Goal: Find specific page/section: Locate a particular part of the current website

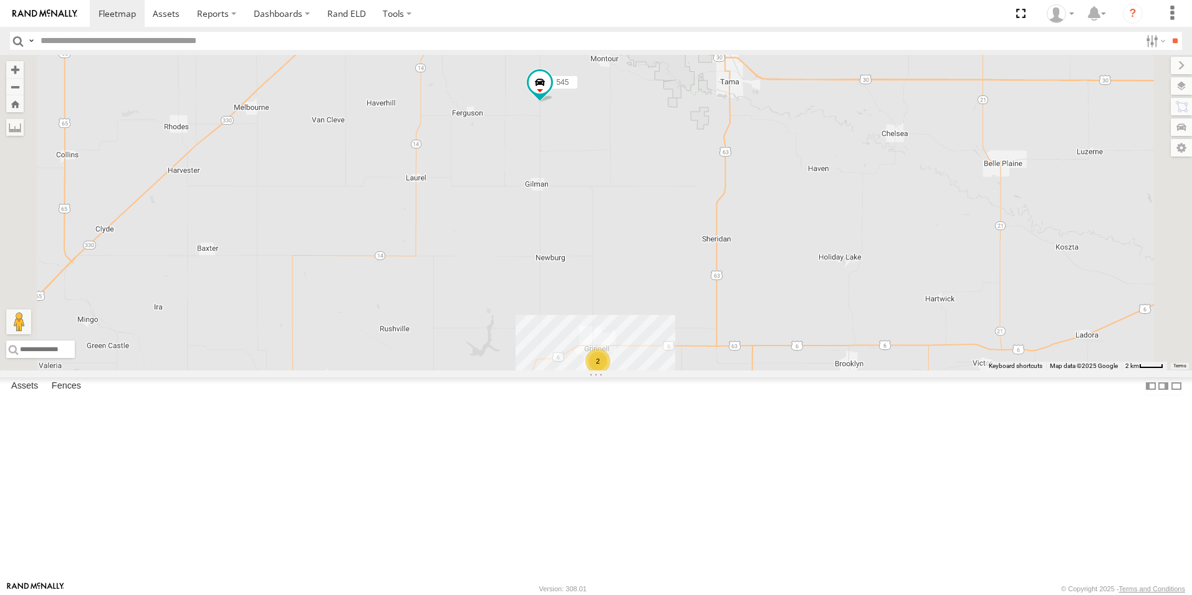
drag, startPoint x: 677, startPoint y: 233, endPoint x: 758, endPoint y: 268, distance: 88.5
click at [758, 268] on div "48 597 587 T-61 545 T-70 T-62 2" at bounding box center [596, 212] width 1192 height 315
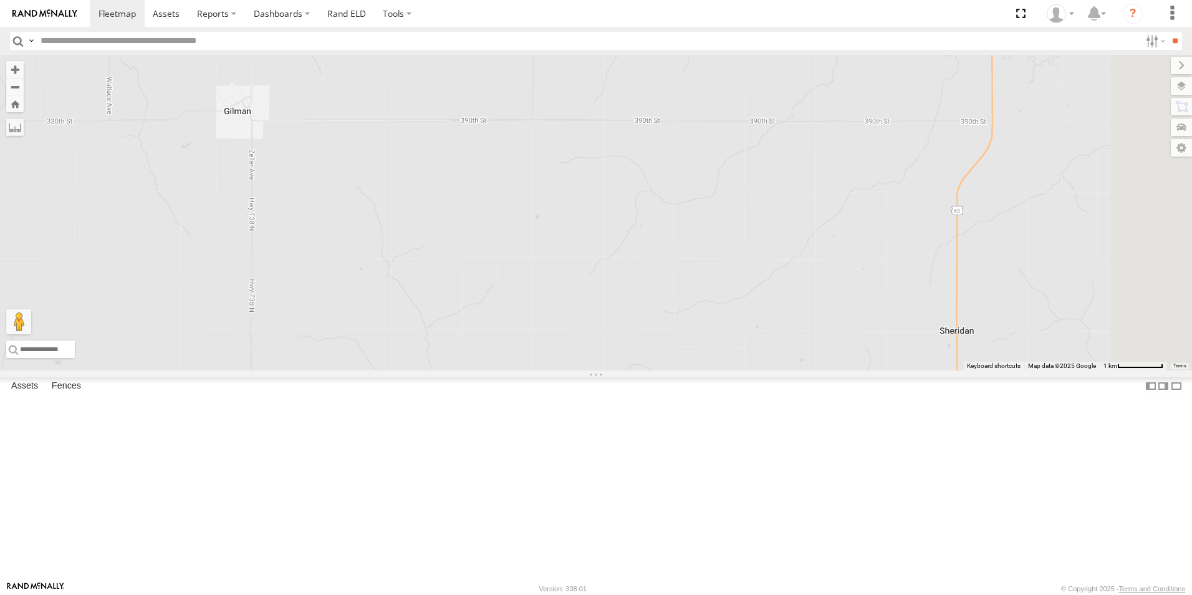
drag, startPoint x: 721, startPoint y: 402, endPoint x: 753, endPoint y: 191, distance: 213.1
click at [753, 191] on div "48 597 587 T-61 545 T-70 T-62" at bounding box center [596, 212] width 1192 height 315
drag, startPoint x: 711, startPoint y: 363, endPoint x: 744, endPoint y: 321, distance: 53.3
click at [744, 321] on div "48 597 587 T-61 545 T-70 T-62" at bounding box center [596, 212] width 1192 height 315
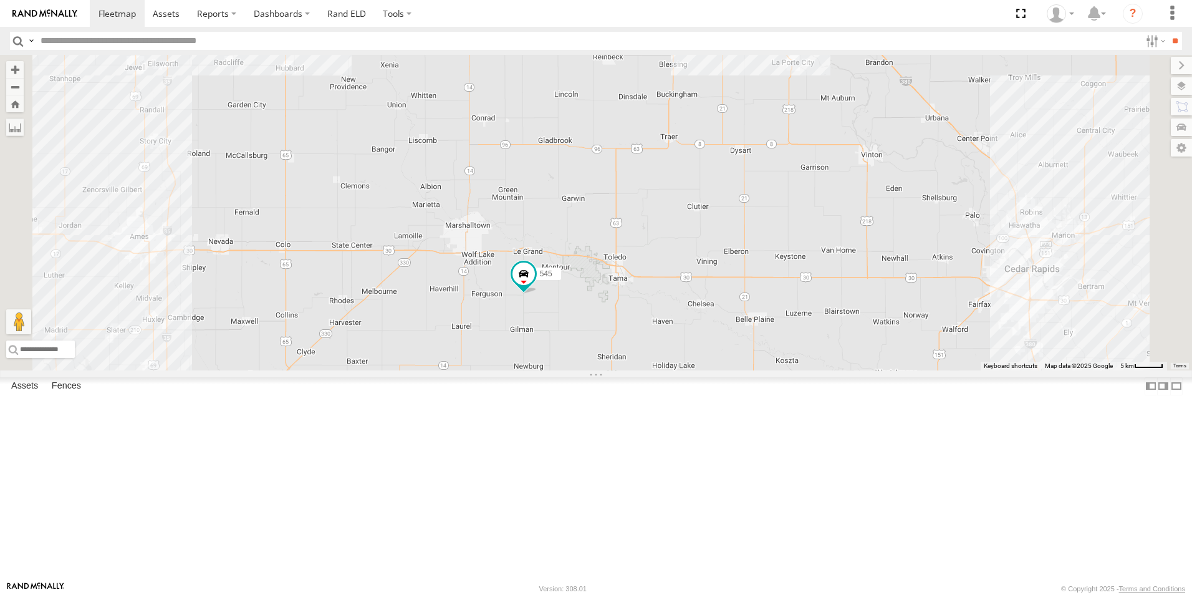
drag, startPoint x: 712, startPoint y: 143, endPoint x: 703, endPoint y: 408, distance: 265.1
click at [703, 370] on div "48 597 587 T-61 545 T-70 T-62 2 5 5" at bounding box center [596, 212] width 1192 height 315
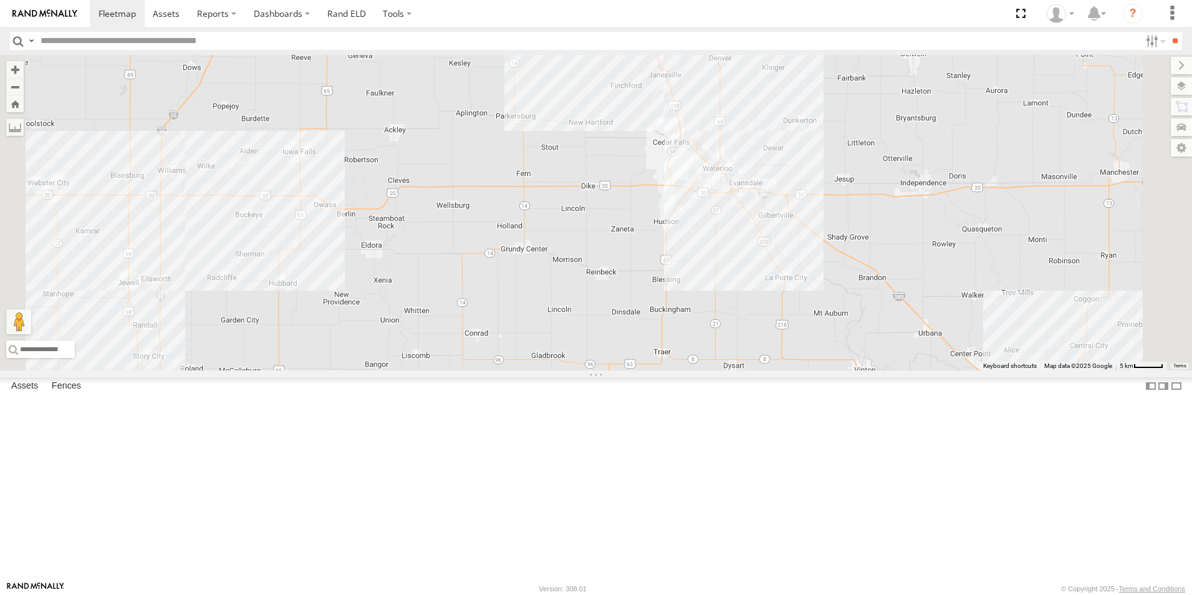
drag, startPoint x: 731, startPoint y: 189, endPoint x: 733, endPoint y: 383, distance: 194.6
click at [733, 370] on div "48 597 587 T-61 545 T-70 T-62 2 5 5" at bounding box center [596, 212] width 1192 height 315
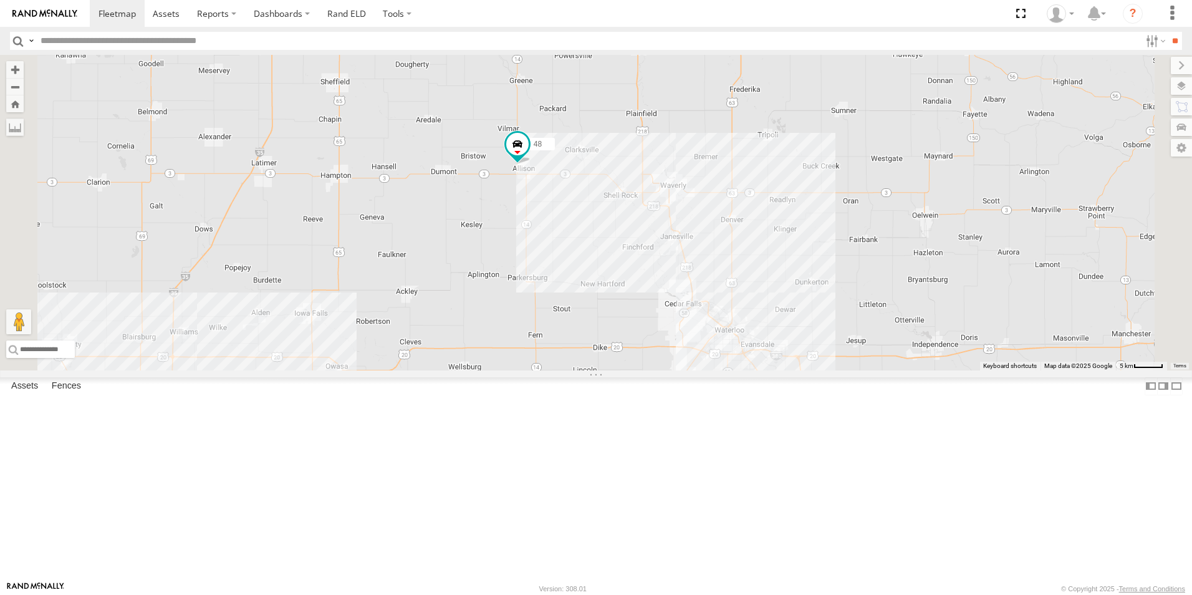
drag, startPoint x: 711, startPoint y: 188, endPoint x: 723, endPoint y: 352, distance: 164.4
click at [723, 352] on div "48 597 587 T-61 545 T-70 T-62 2 5 5" at bounding box center [596, 212] width 1192 height 315
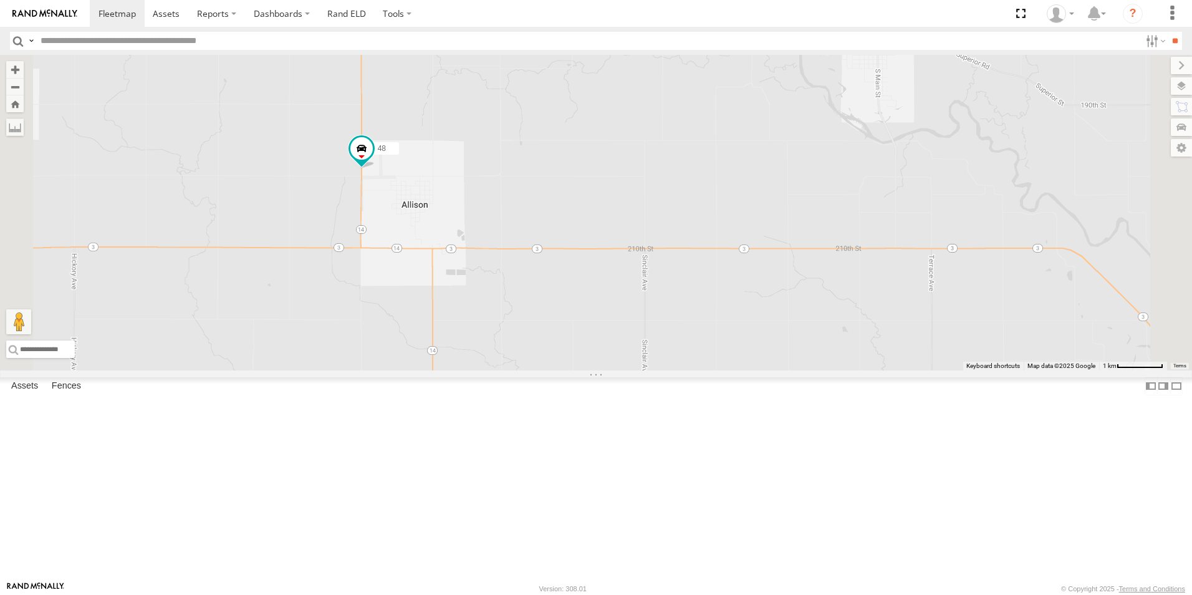
drag, startPoint x: 652, startPoint y: 281, endPoint x: 683, endPoint y: 205, distance: 81.6
click at [683, 205] on div "48 597 587 T-61 545 T-70 T-62" at bounding box center [596, 212] width 1192 height 315
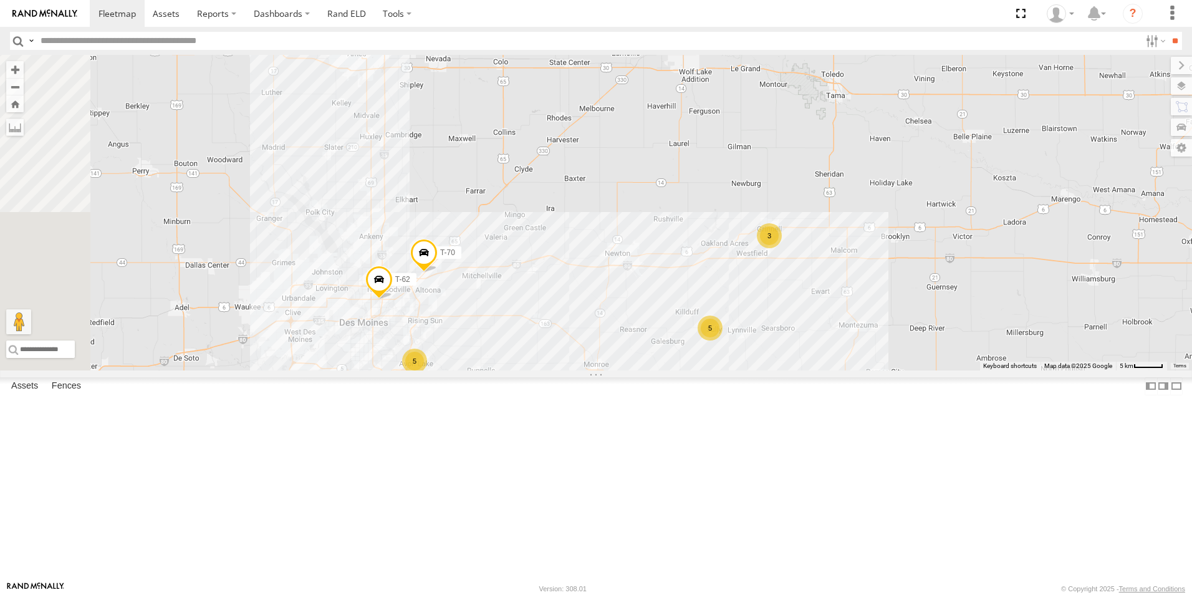
drag, startPoint x: 1028, startPoint y: 281, endPoint x: 1114, endPoint y: 309, distance: 91.1
click at [1114, 309] on div "48 597 587 T-61 T-70 T-62 3 5 5" at bounding box center [596, 212] width 1192 height 315
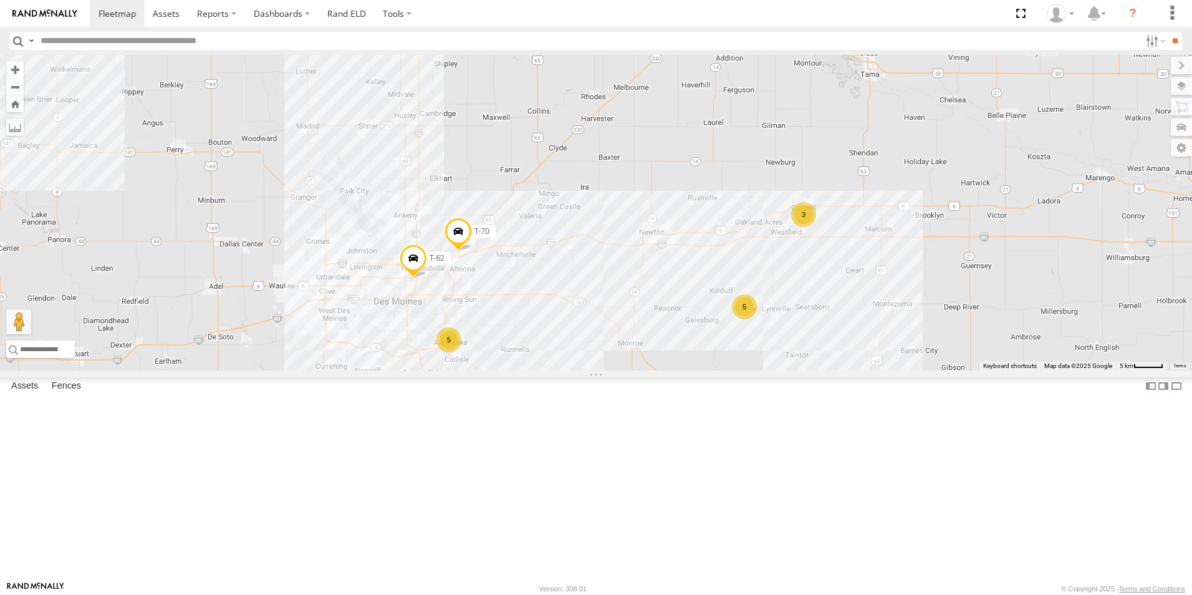
drag, startPoint x: 1002, startPoint y: 334, endPoint x: 846, endPoint y: 338, distance: 155.9
click at [846, 338] on div "48 597 587 T-61 T-70 T-62 3 5 5" at bounding box center [596, 212] width 1192 height 315
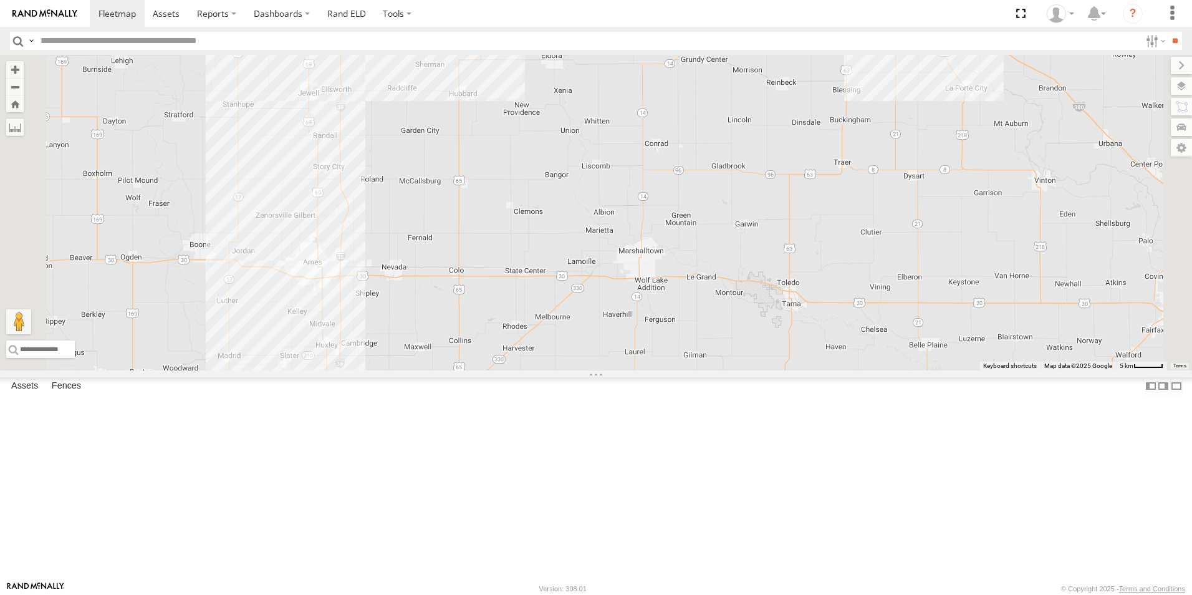
drag, startPoint x: 976, startPoint y: 236, endPoint x: 950, endPoint y: 470, distance: 235.8
click at [950, 370] on div "48 597 587 T-61 T-70 T-62 3 5 5" at bounding box center [596, 212] width 1192 height 315
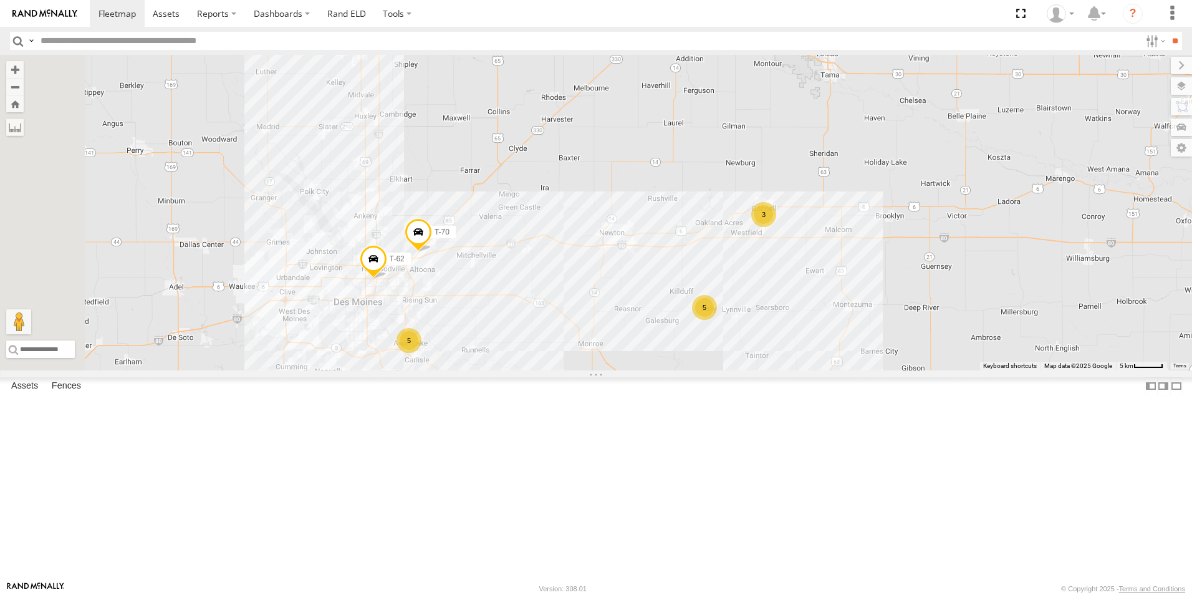
drag, startPoint x: 965, startPoint y: 341, endPoint x: 1005, endPoint y: 115, distance: 229.2
click at [1005, 115] on div "48 597 587 T-61 T-70 T-62 3 5 5" at bounding box center [596, 212] width 1192 height 315
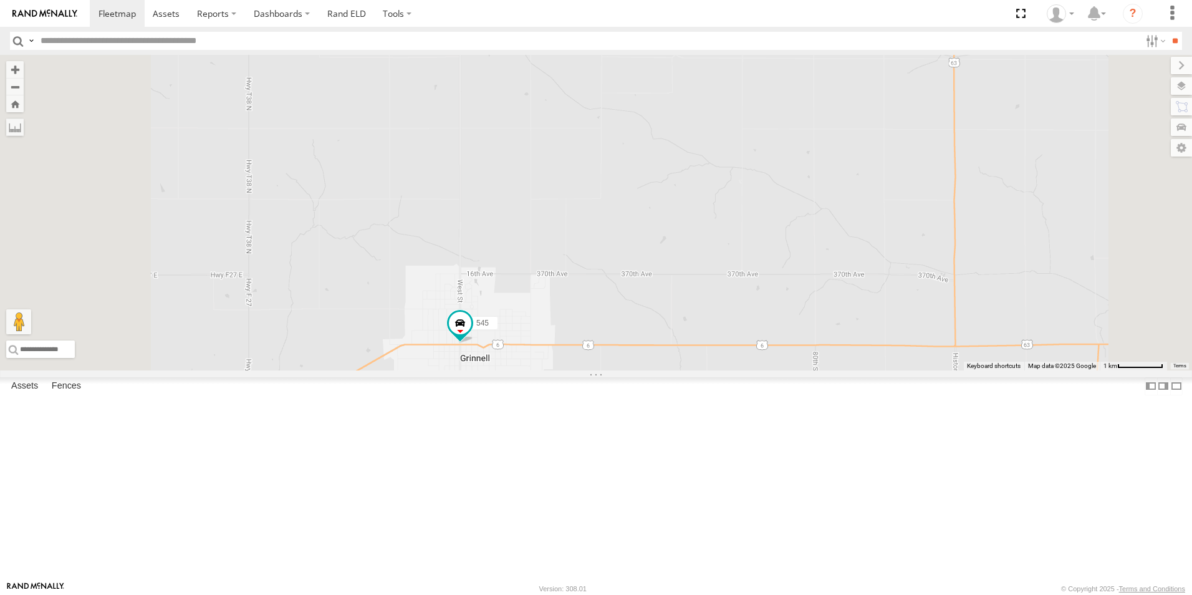
drag, startPoint x: 672, startPoint y: 445, endPoint x: 795, endPoint y: 400, distance: 131.4
click at [795, 370] on div "48 597 587 T-61 T-70 T-62 2 545" at bounding box center [596, 212] width 1192 height 315
